Goal: Task Accomplishment & Management: Manage account settings

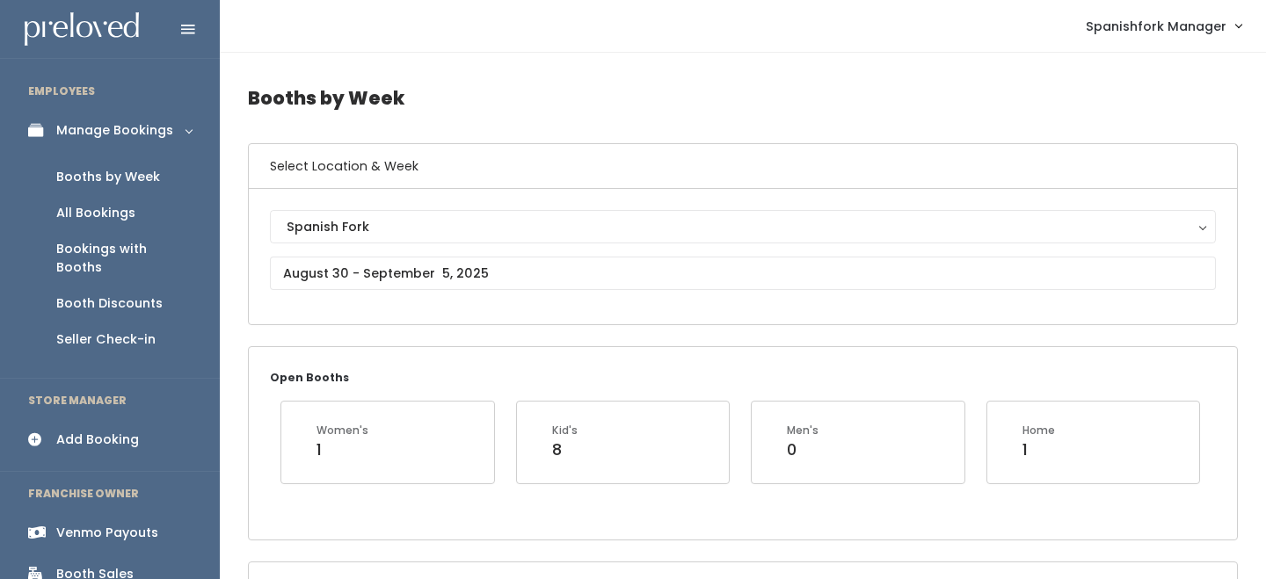
click at [132, 286] on link "Booth Discounts" at bounding box center [110, 304] width 220 height 36
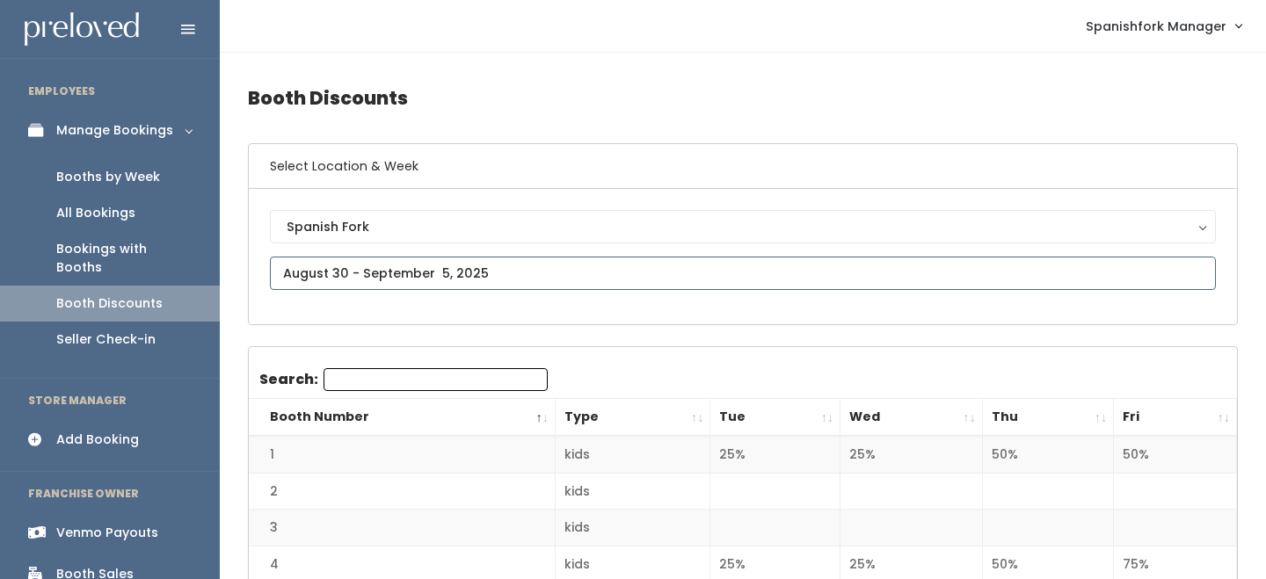
click at [383, 260] on input "text" at bounding box center [743, 273] width 946 height 33
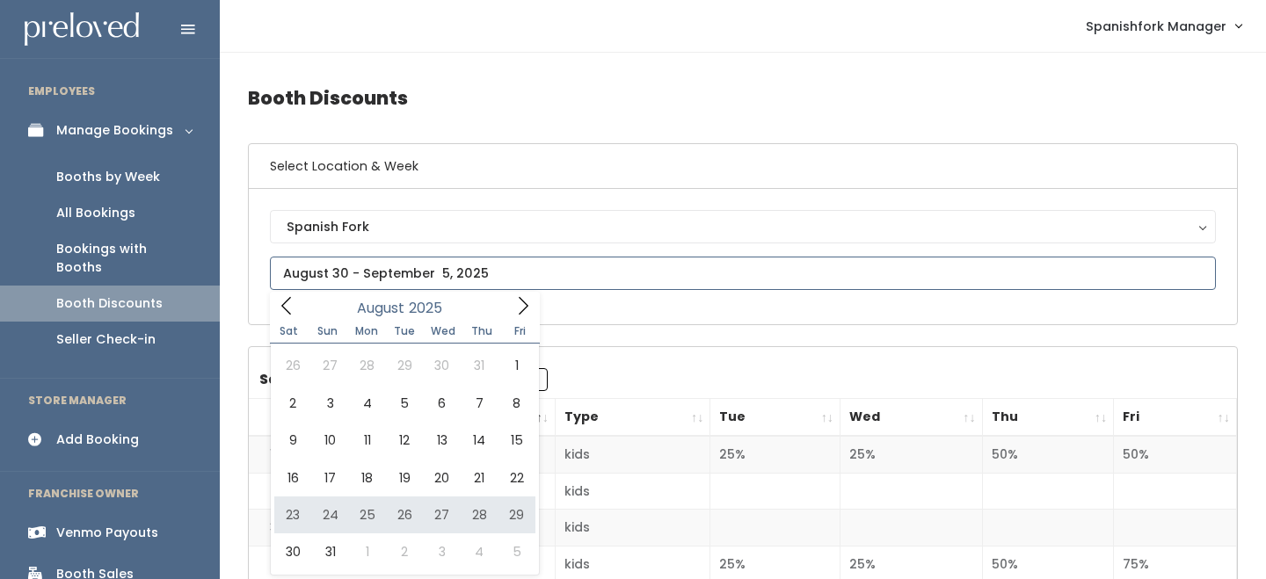
type input "August 23 to August 29"
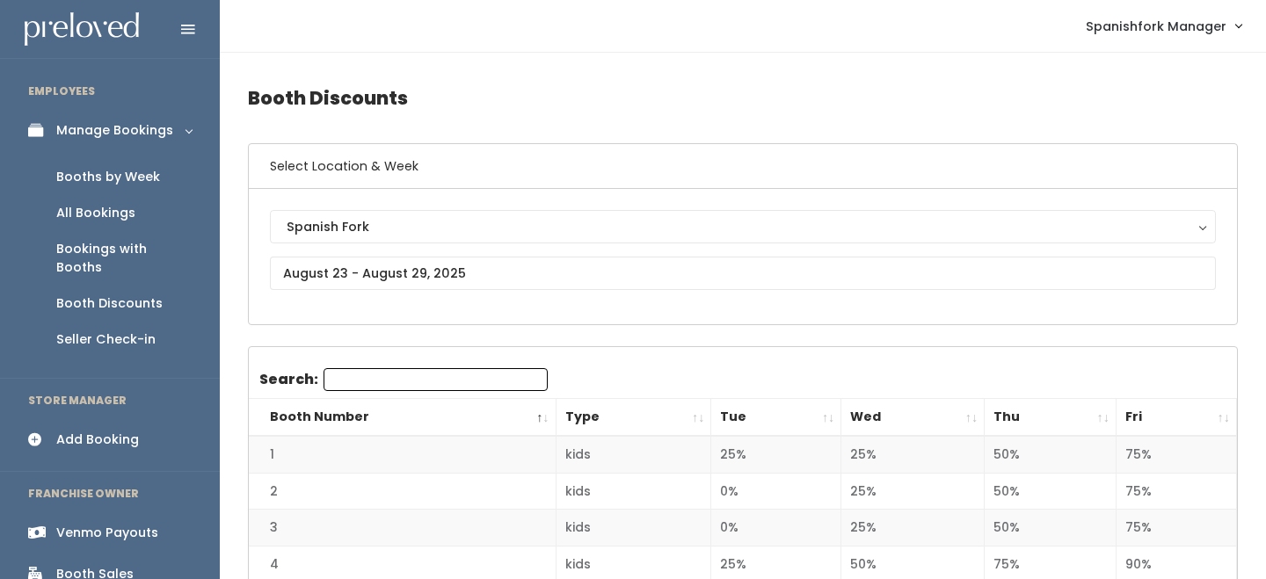
click at [1219, 418] on th "Fri" at bounding box center [1177, 418] width 120 height 38
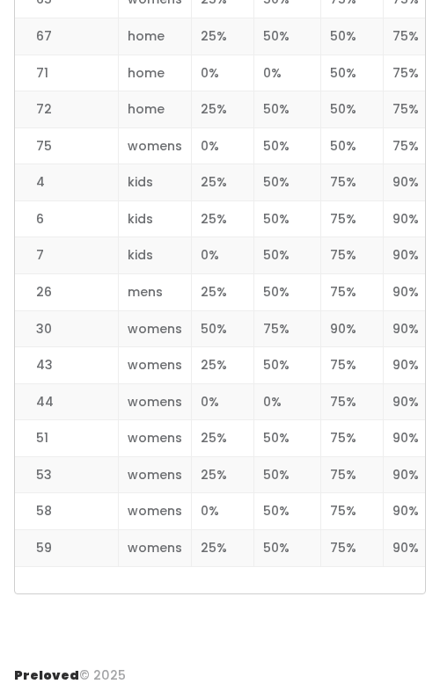
scroll to position [2646, 0]
